Goal: Transaction & Acquisition: Purchase product/service

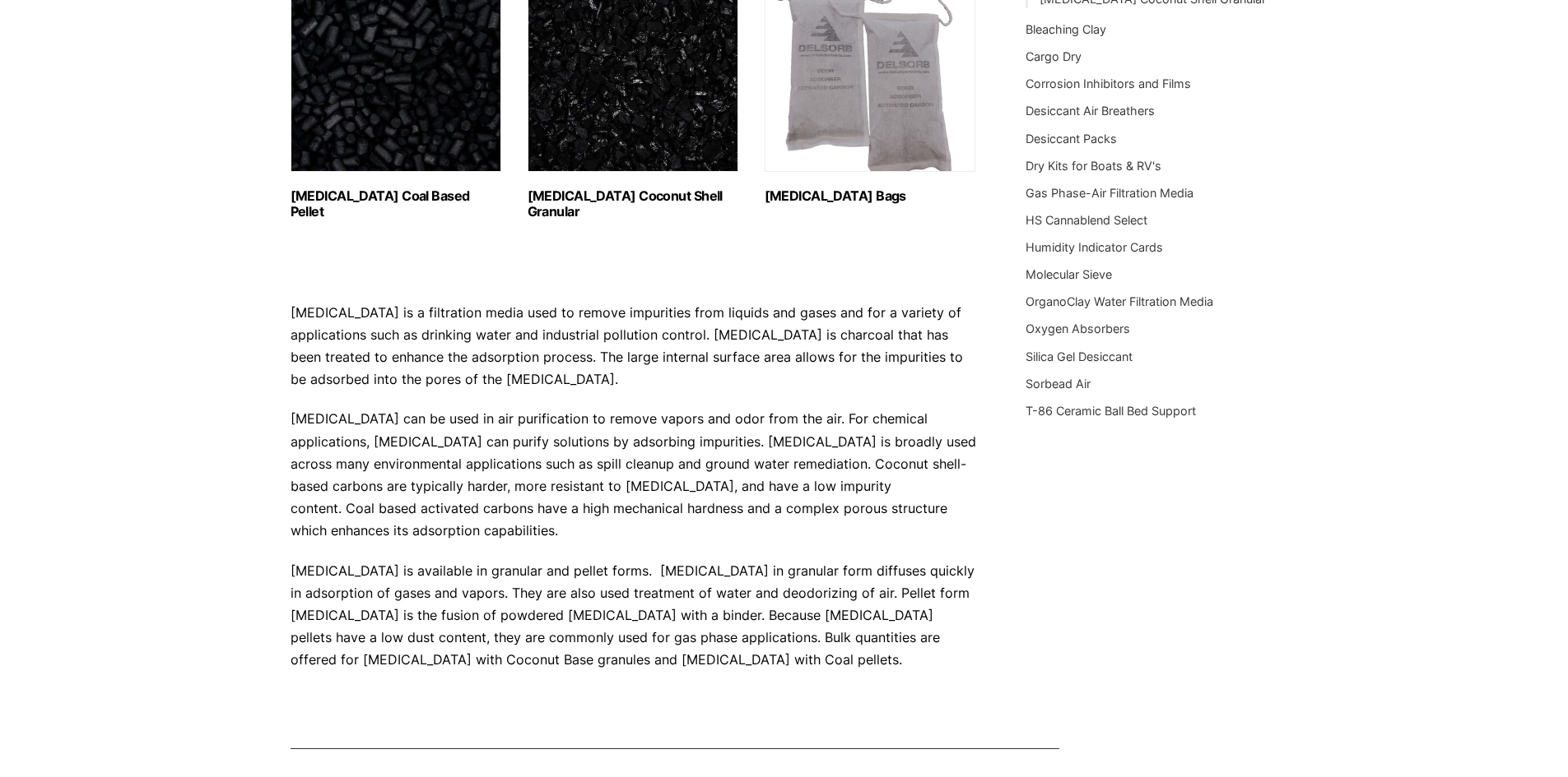
scroll to position [124, 0]
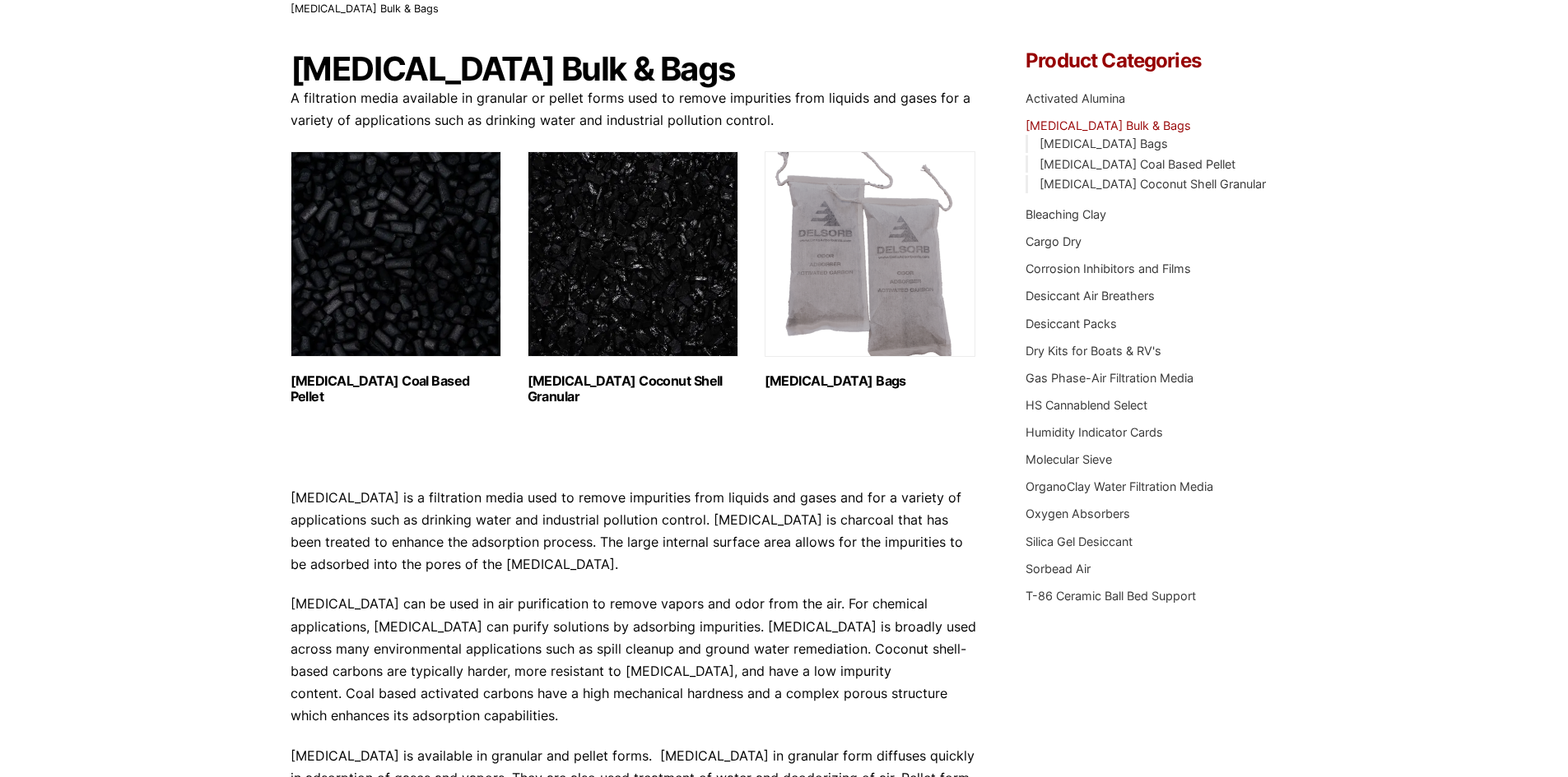
click at [631, 308] on img "Visit product category Activated Carbon Coconut Shell Granular" at bounding box center [633, 254] width 211 height 205
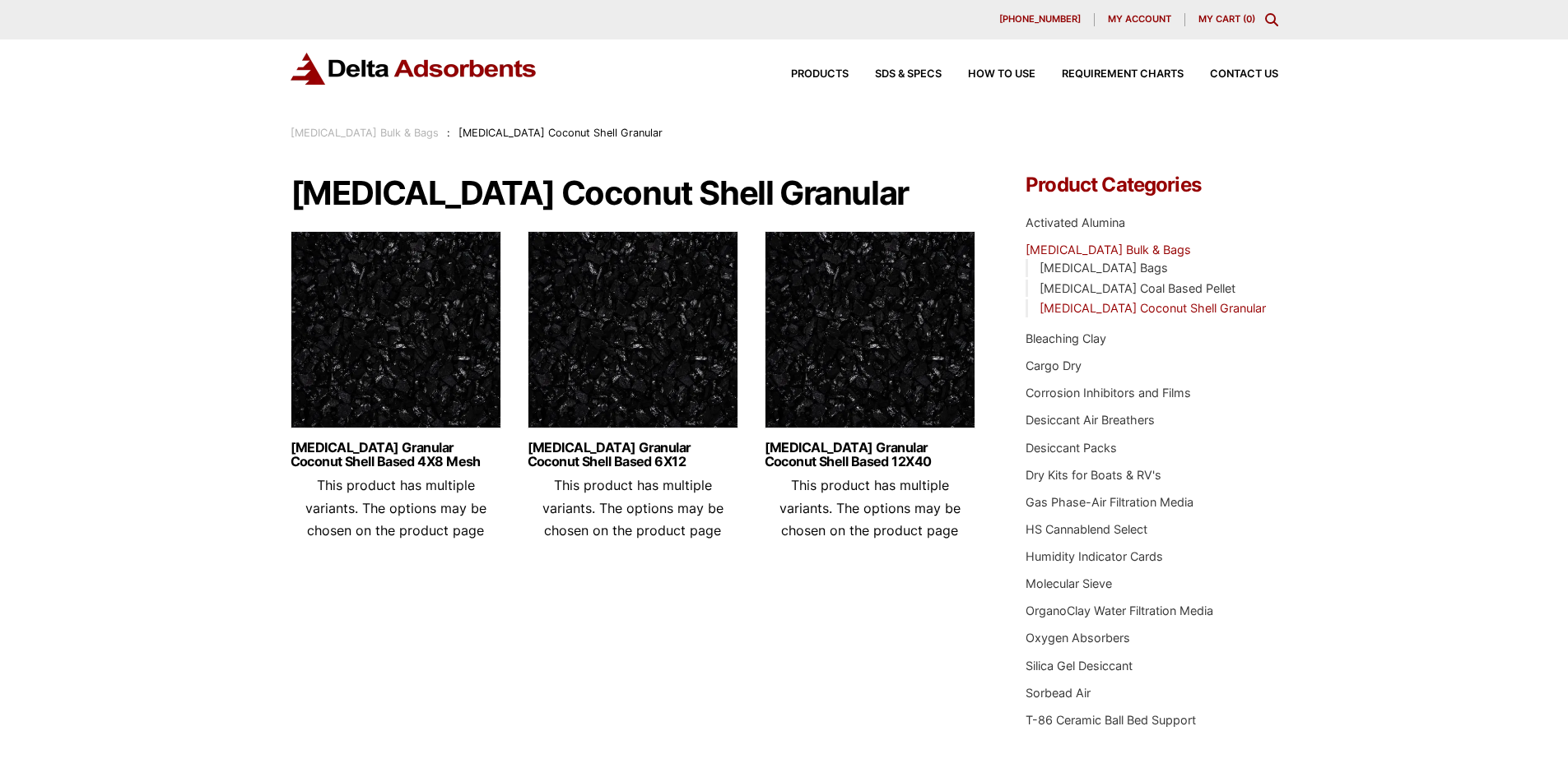
click at [452, 379] on img at bounding box center [396, 334] width 211 height 205
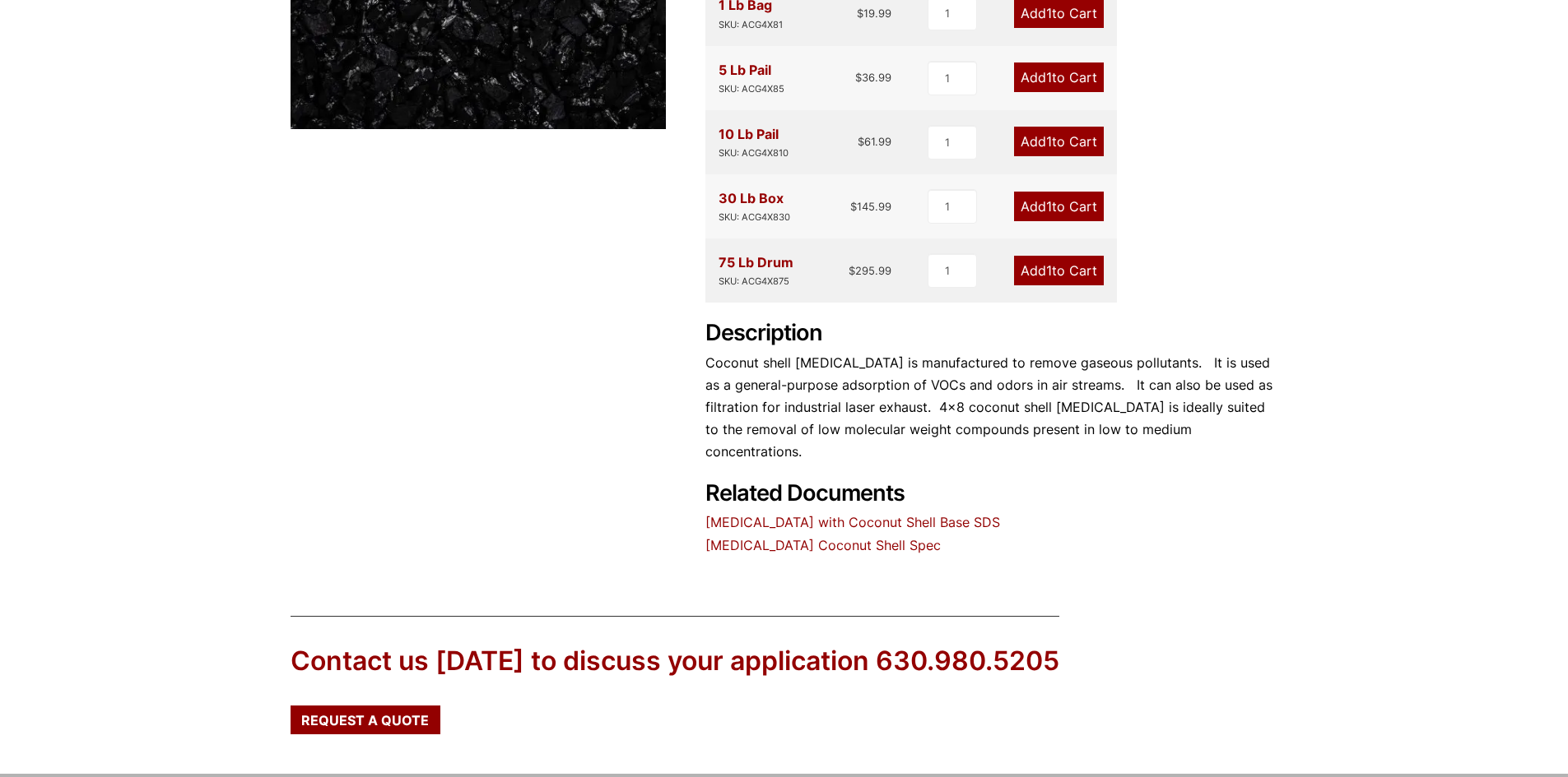
scroll to position [494, 0]
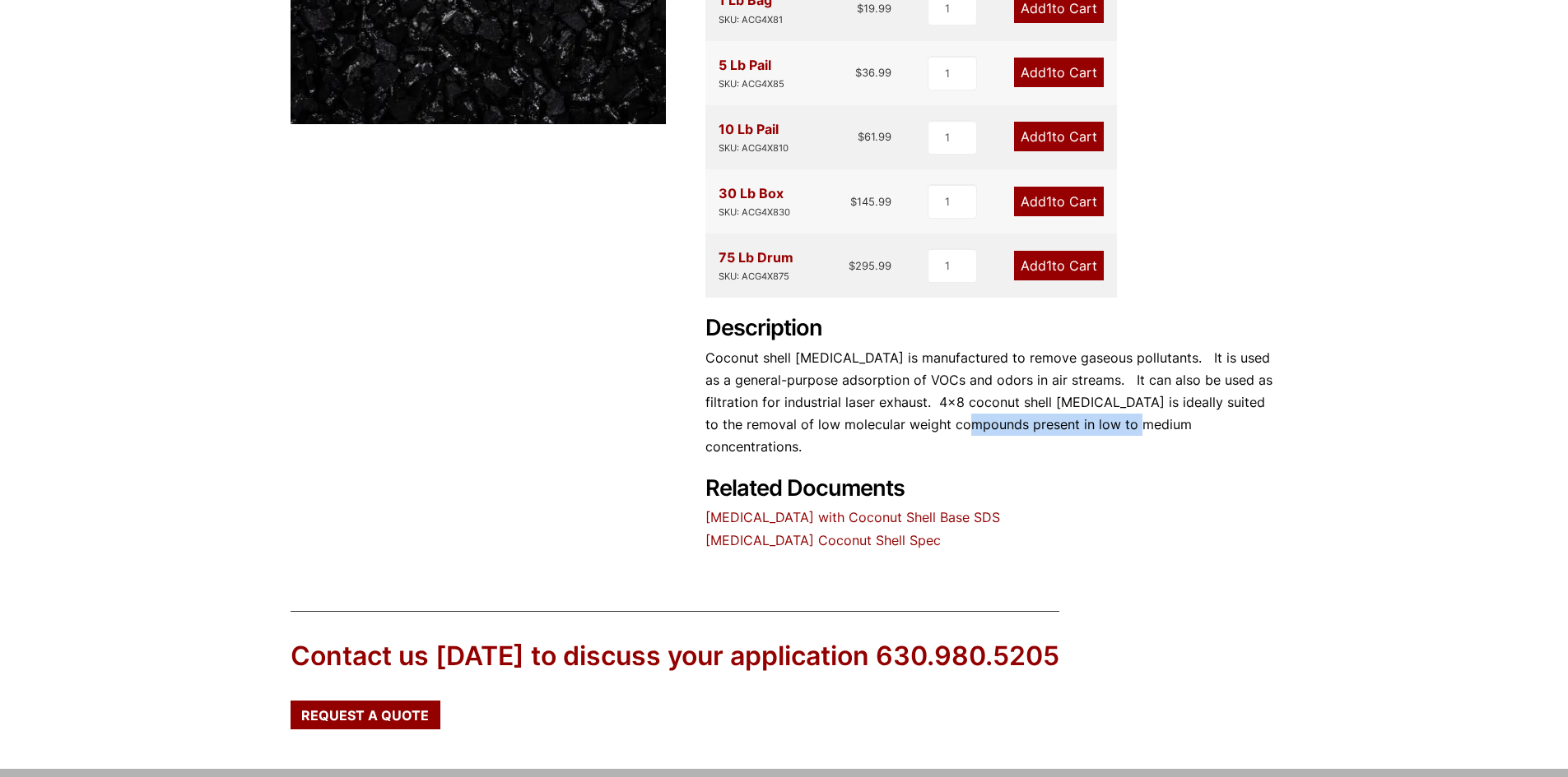
drag, startPoint x: 928, startPoint y: 429, endPoint x: 1098, endPoint y: 423, distance: 170.1
click at [1098, 423] on p "Coconut shell [MEDICAL_DATA] is manufactured to remove gaseous pollutants. It i…" at bounding box center [992, 403] width 573 height 112
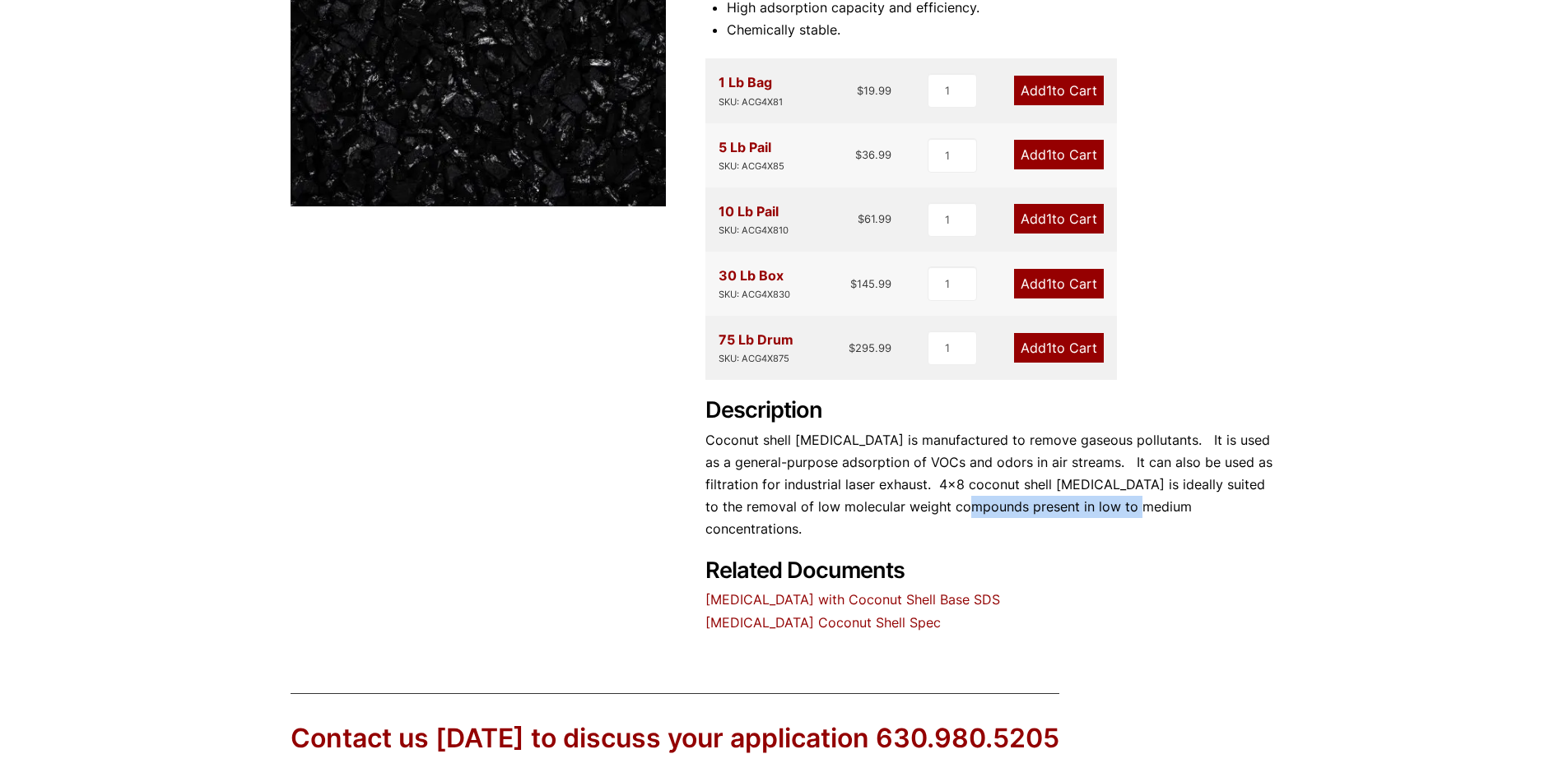
scroll to position [329, 0]
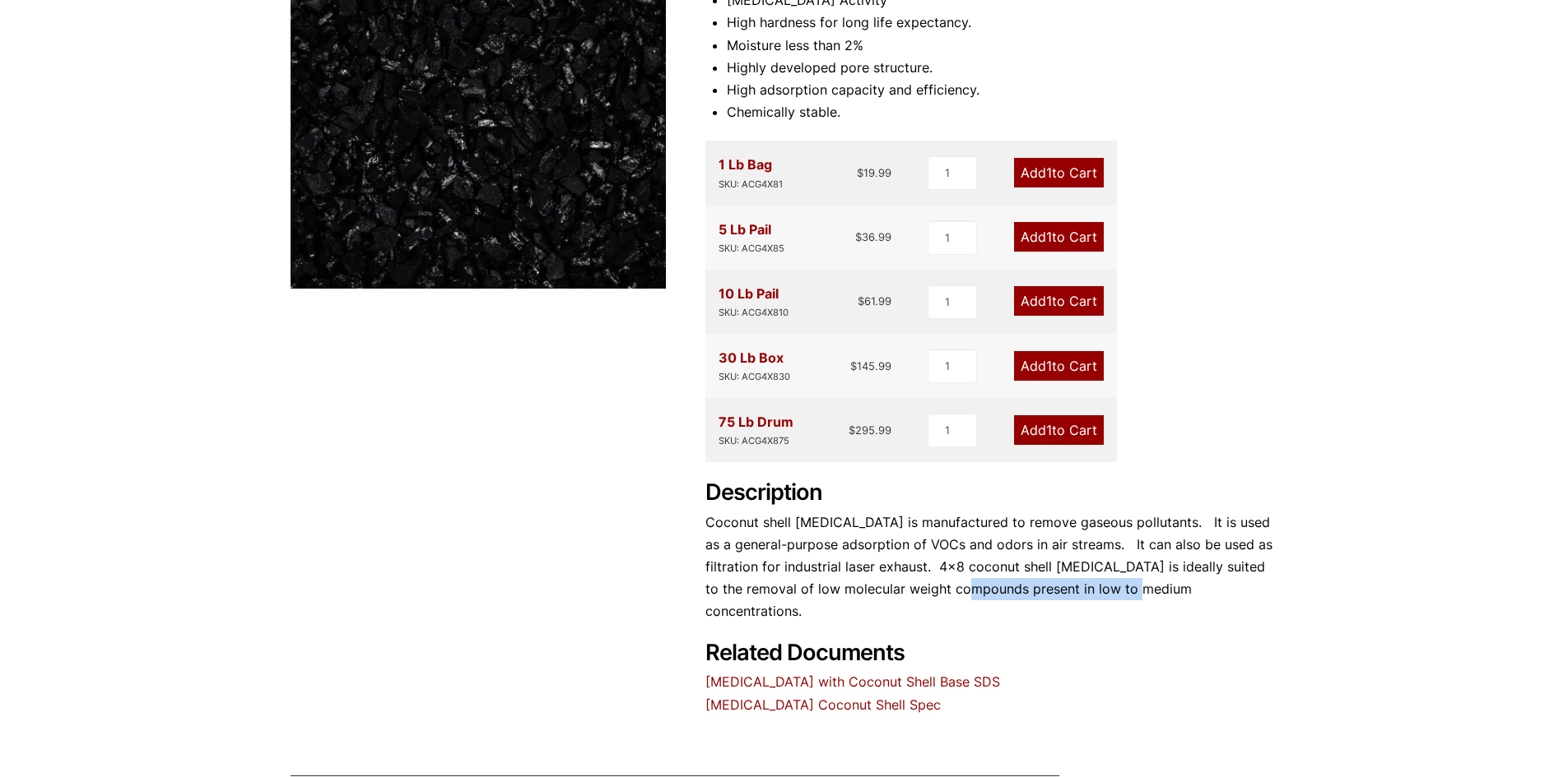
drag, startPoint x: 721, startPoint y: 359, endPoint x: 800, endPoint y: 358, distance: 79.0
click at [800, 358] on div "30 Lb Box SKU: ACG4X830 $ 145.99" at bounding box center [806, 365] width 174 height 38
copy div "30 Lb Box"
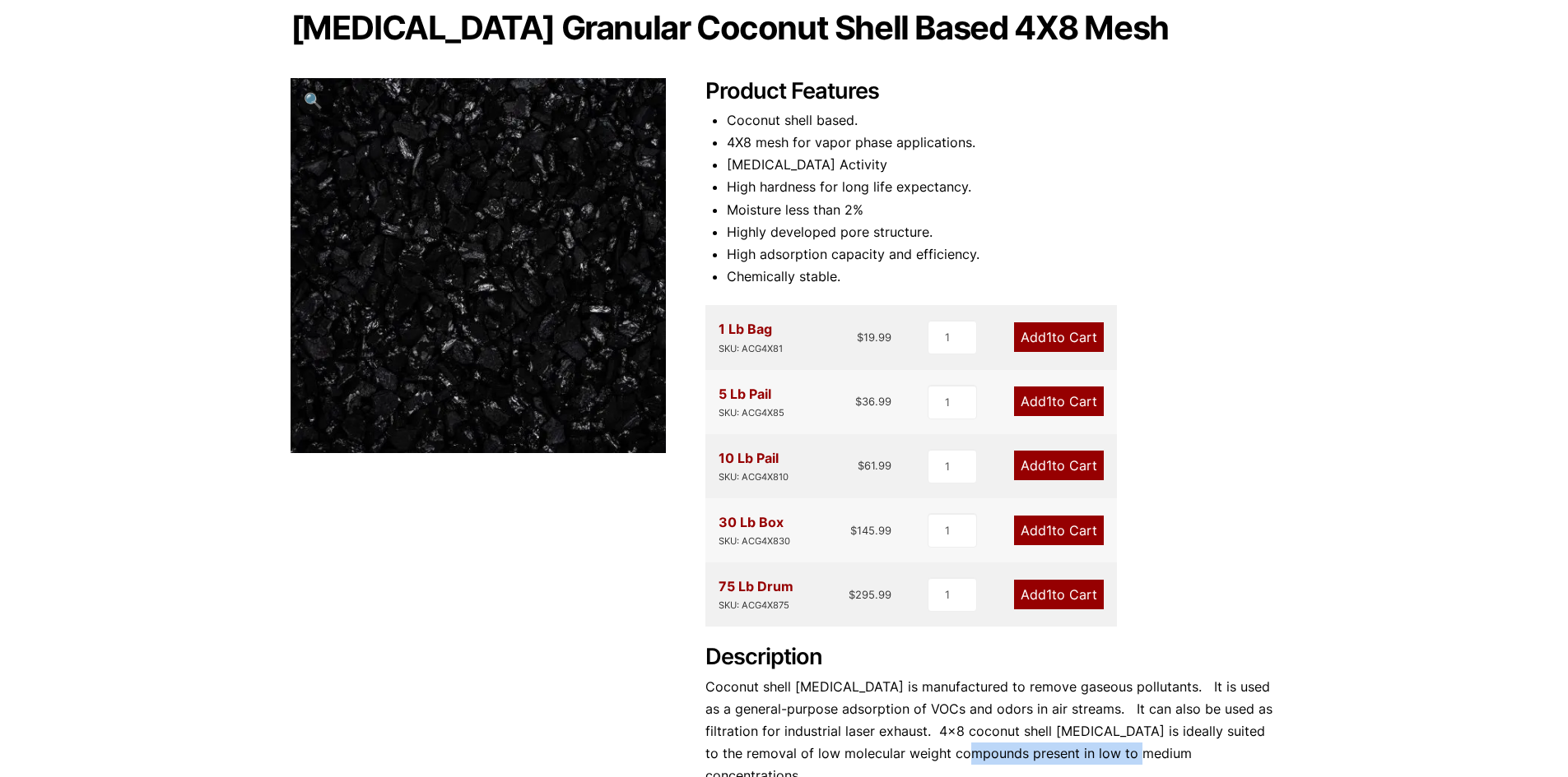
scroll to position [82, 0]
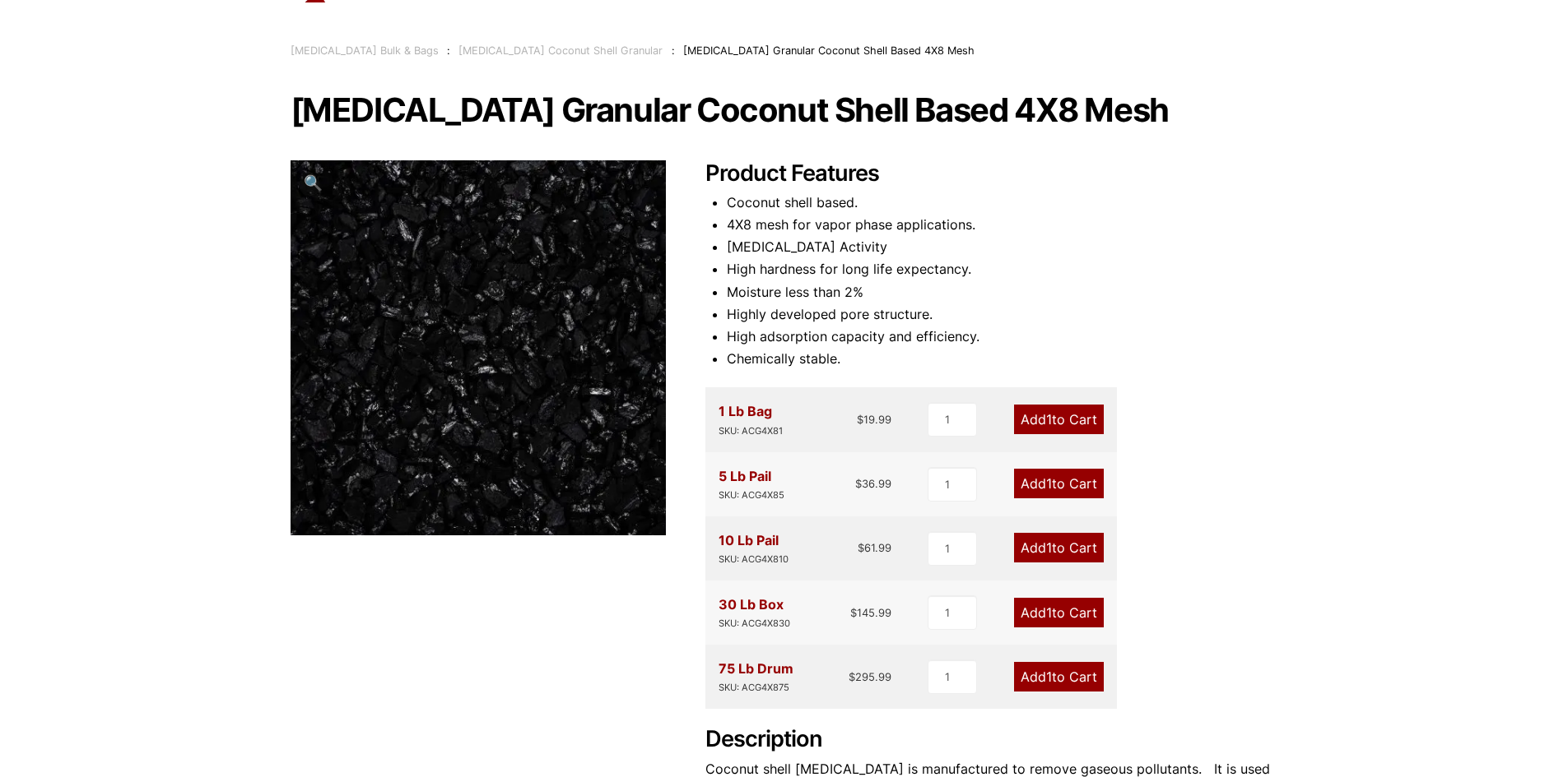
drag, startPoint x: 1135, startPoint y: 104, endPoint x: 268, endPoint y: 71, distance: 867.6
click at [268, 71] on div "Our website has detected that you are using an outdated browser that will preve…" at bounding box center [784, 639] width 1568 height 1442
